Goal: Navigation & Orientation: Find specific page/section

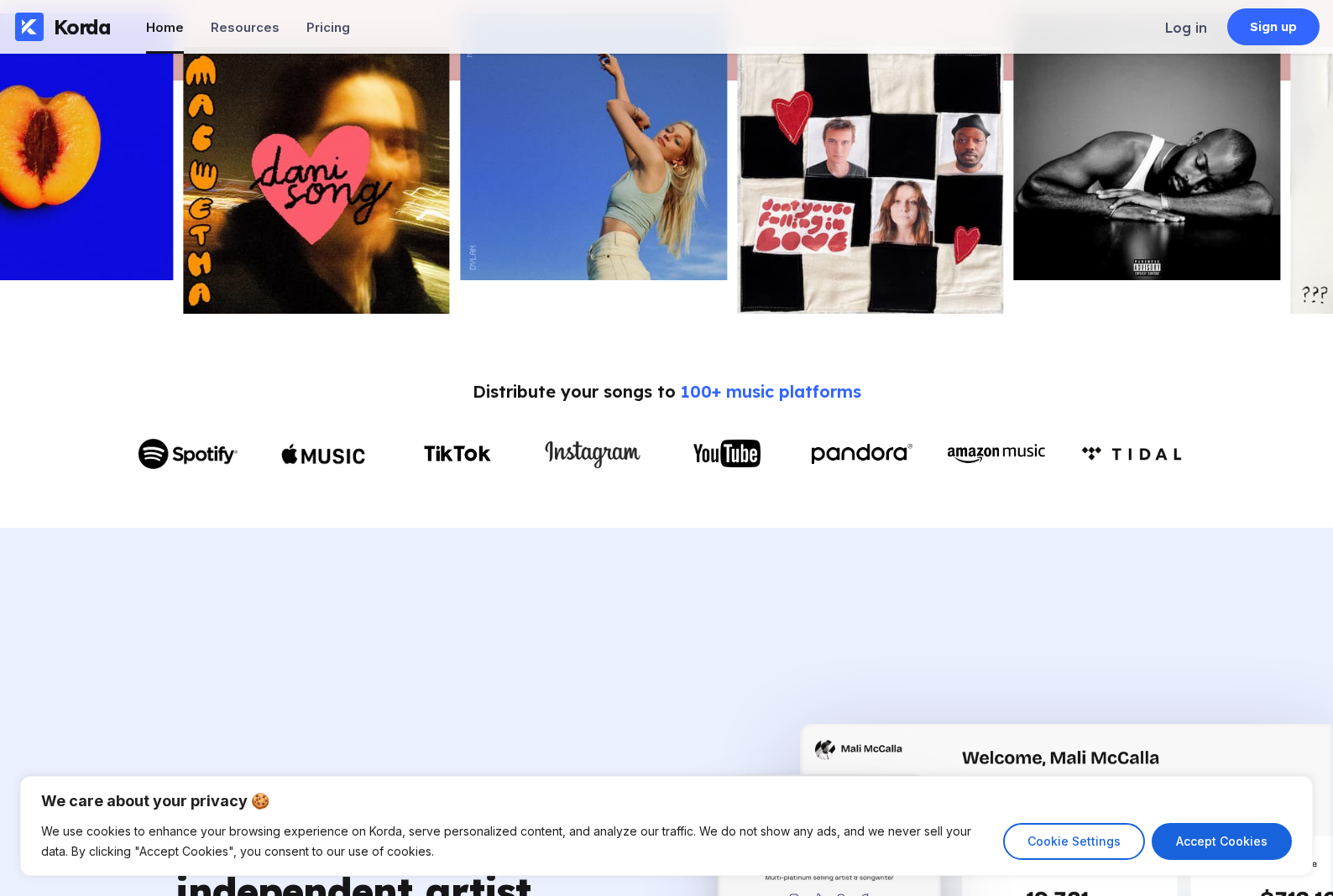
scroll to position [679, 0]
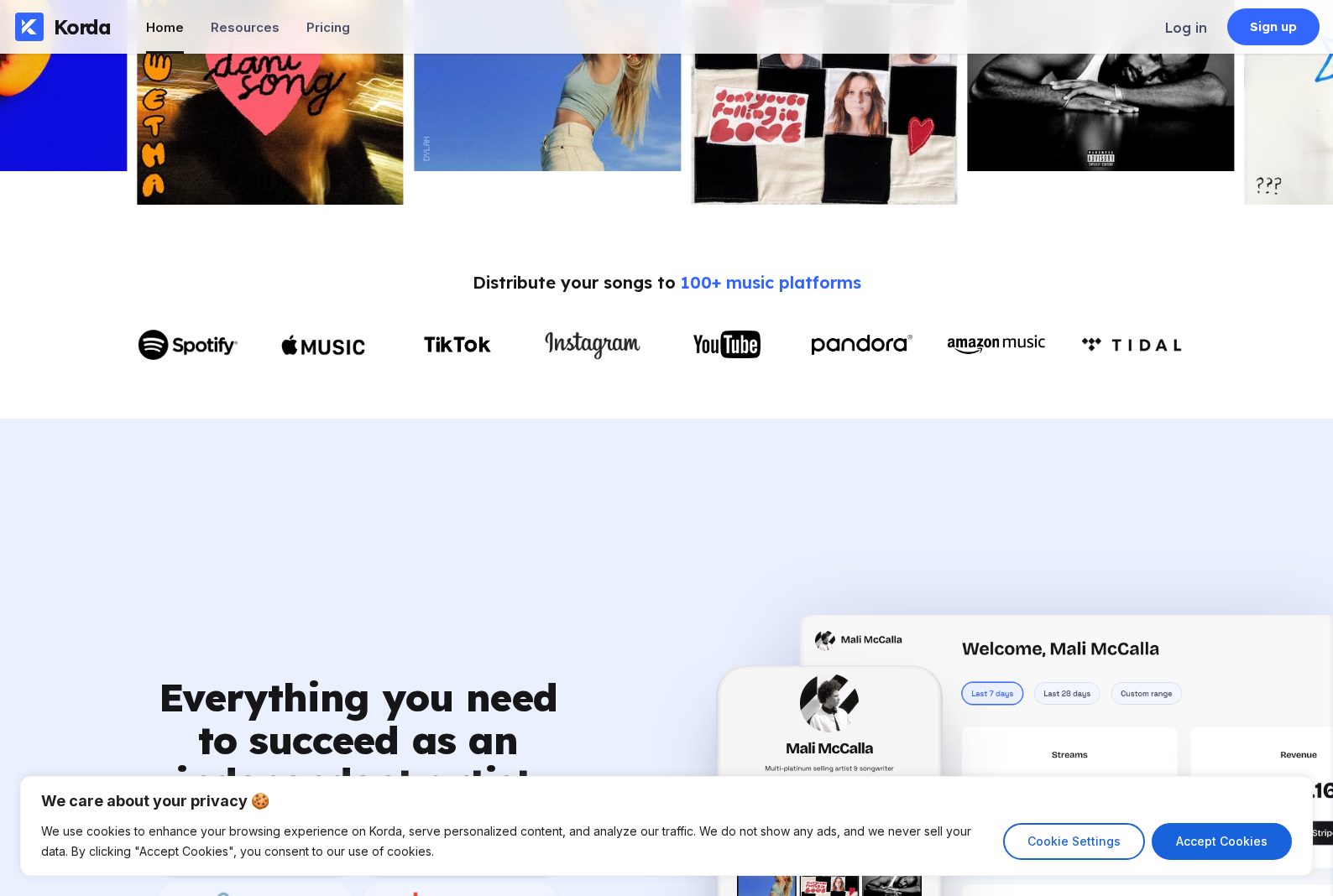
click at [1243, 841] on button "Accept Cookies" at bounding box center [1221, 842] width 141 height 37
checkbox input "true"
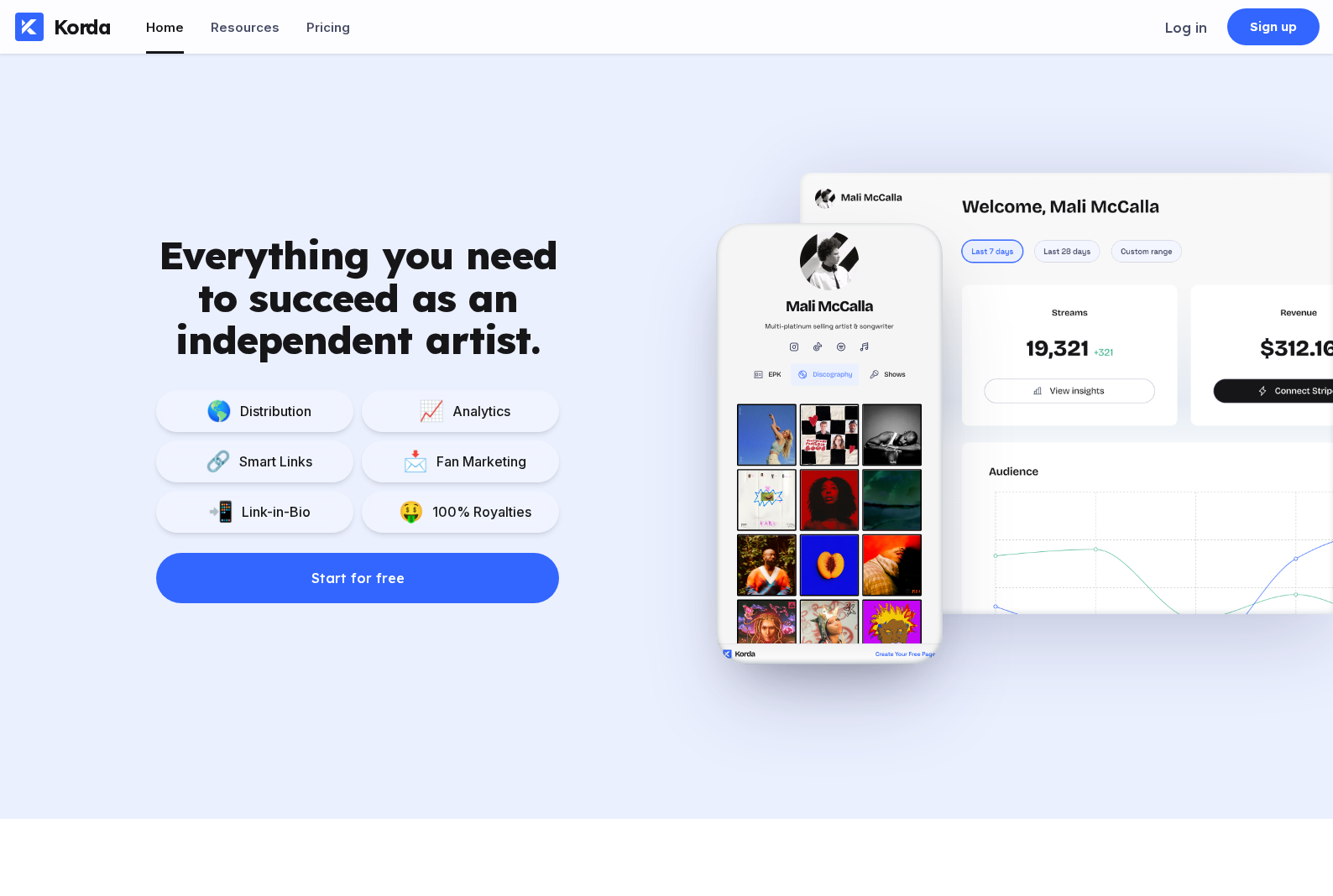
scroll to position [0, 0]
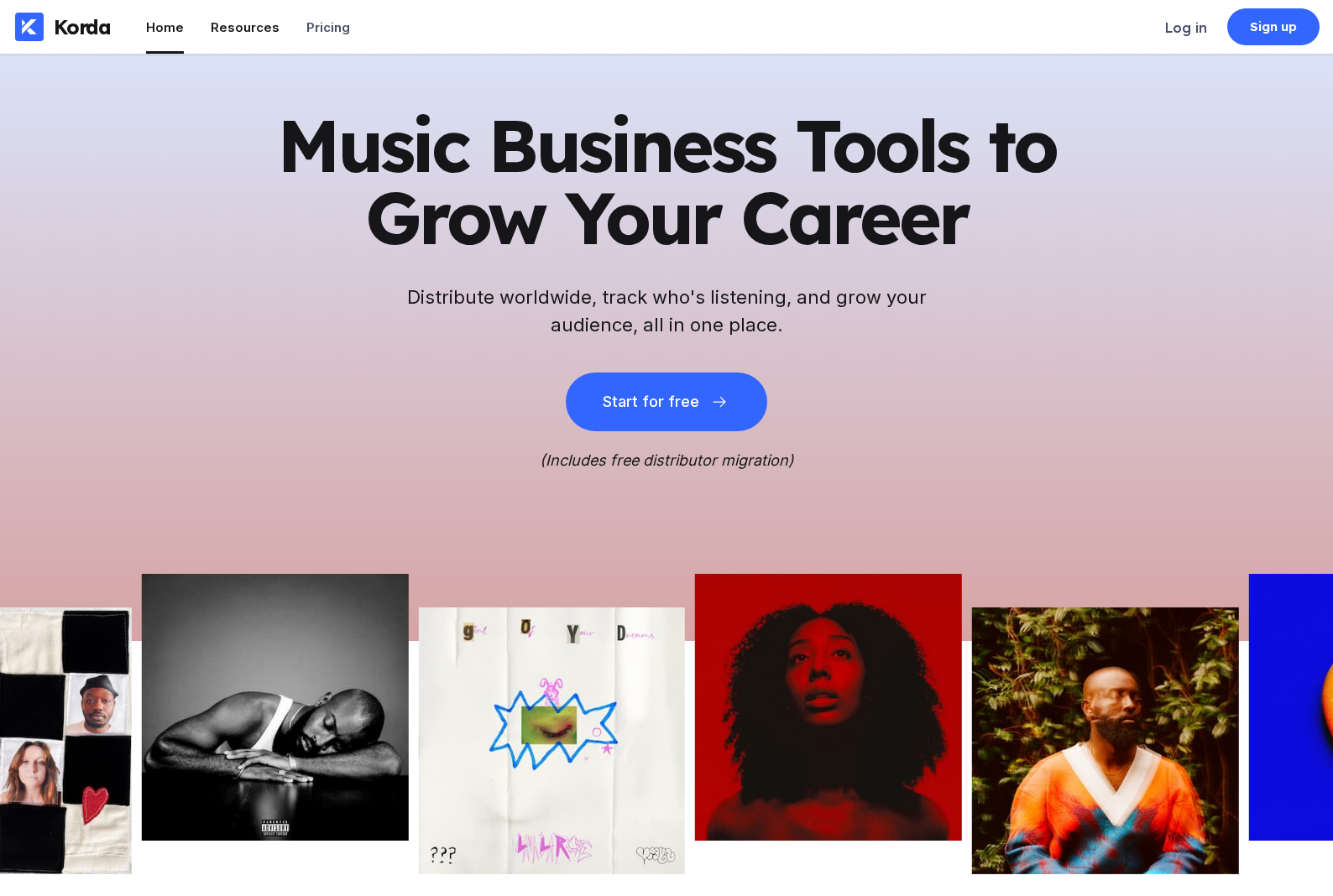
click at [222, 11] on li "Resources" at bounding box center [245, 27] width 69 height 54
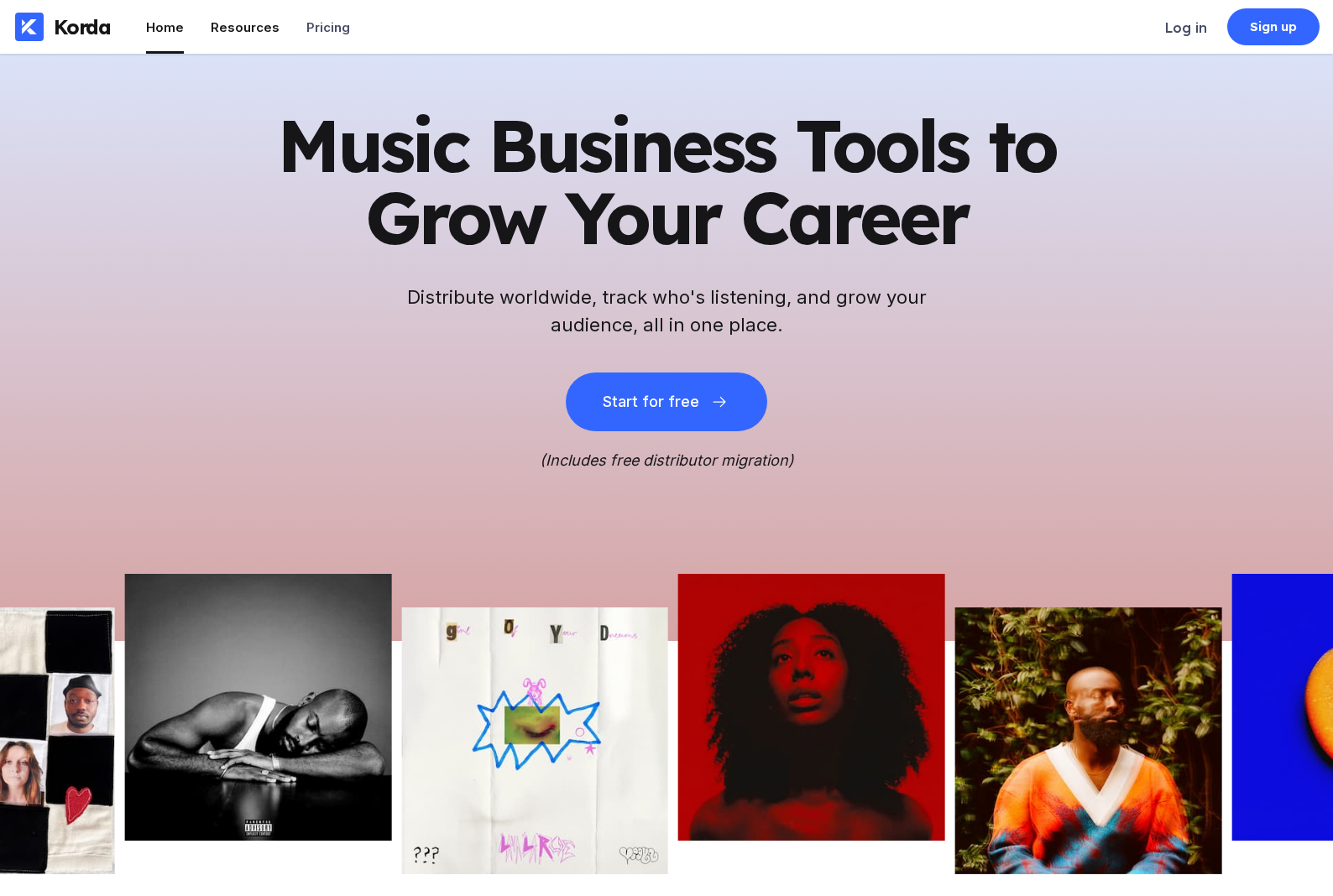
click at [232, 19] on li "Resources" at bounding box center [245, 27] width 69 height 54
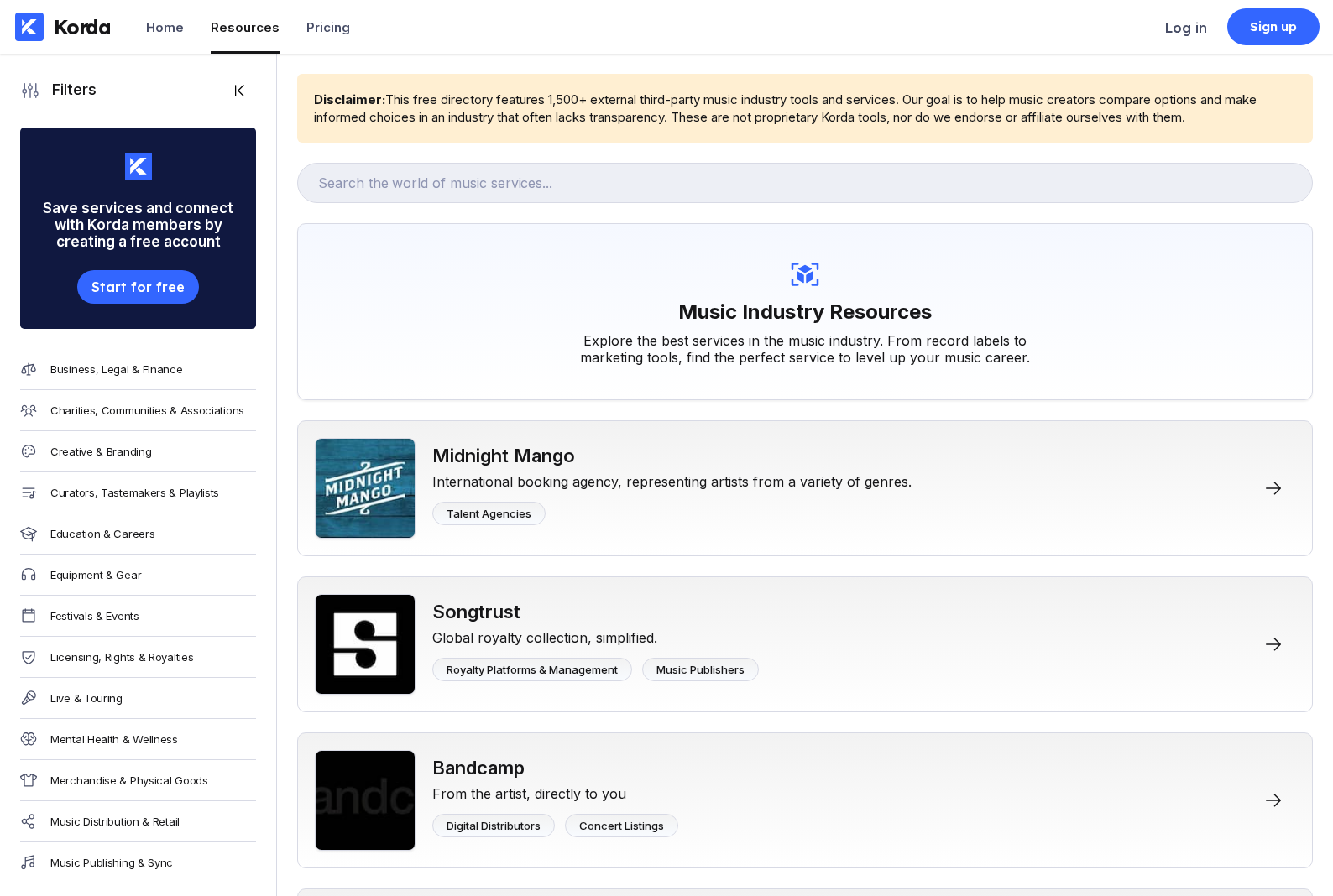
click at [237, 22] on div "Resources" at bounding box center [245, 27] width 69 height 16
click at [327, 32] on div "Pricing" at bounding box center [328, 27] width 44 height 16
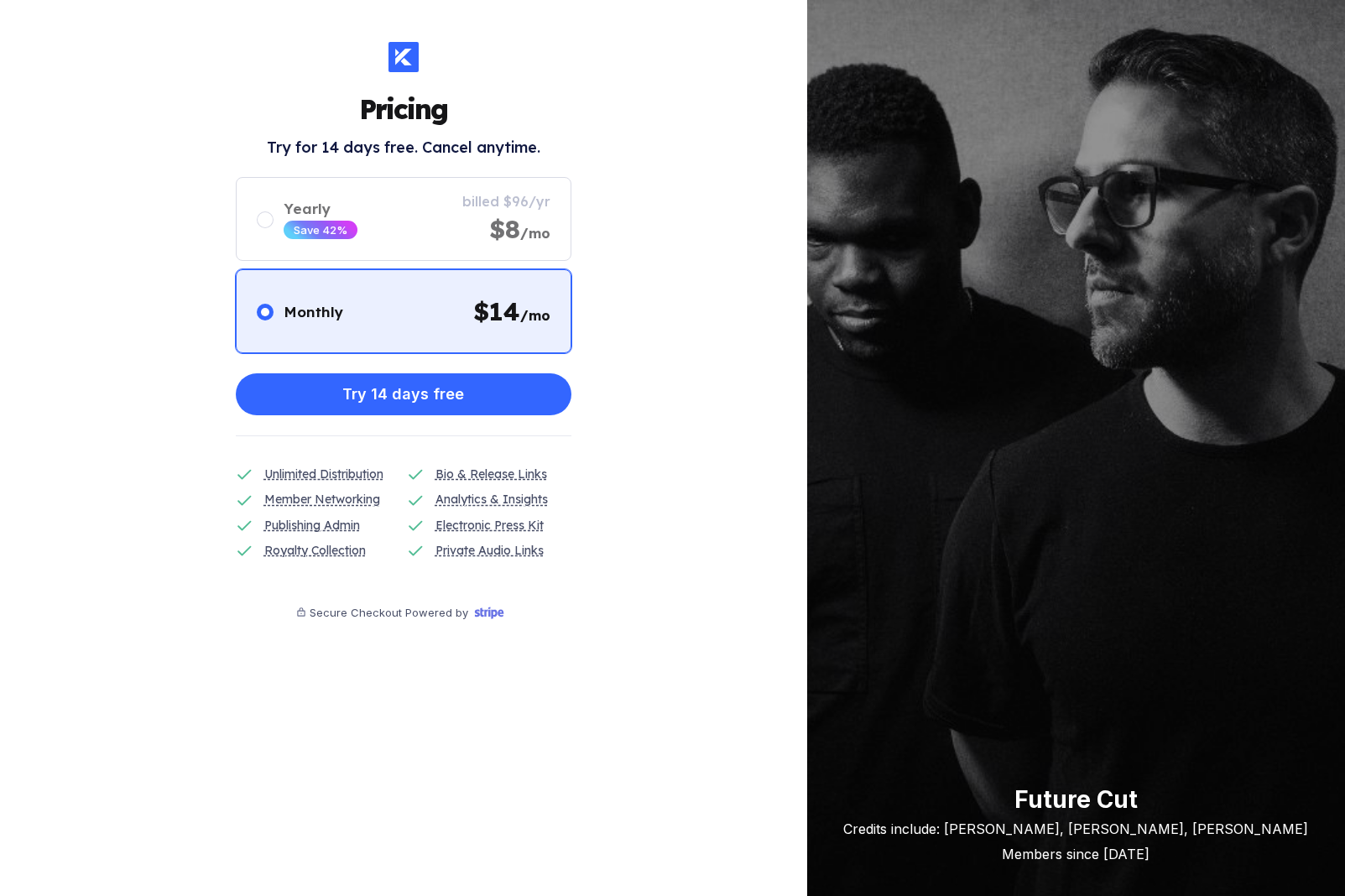
click at [412, 58] on div at bounding box center [403, 57] width 30 height 30
